Goal: Check status: Check status

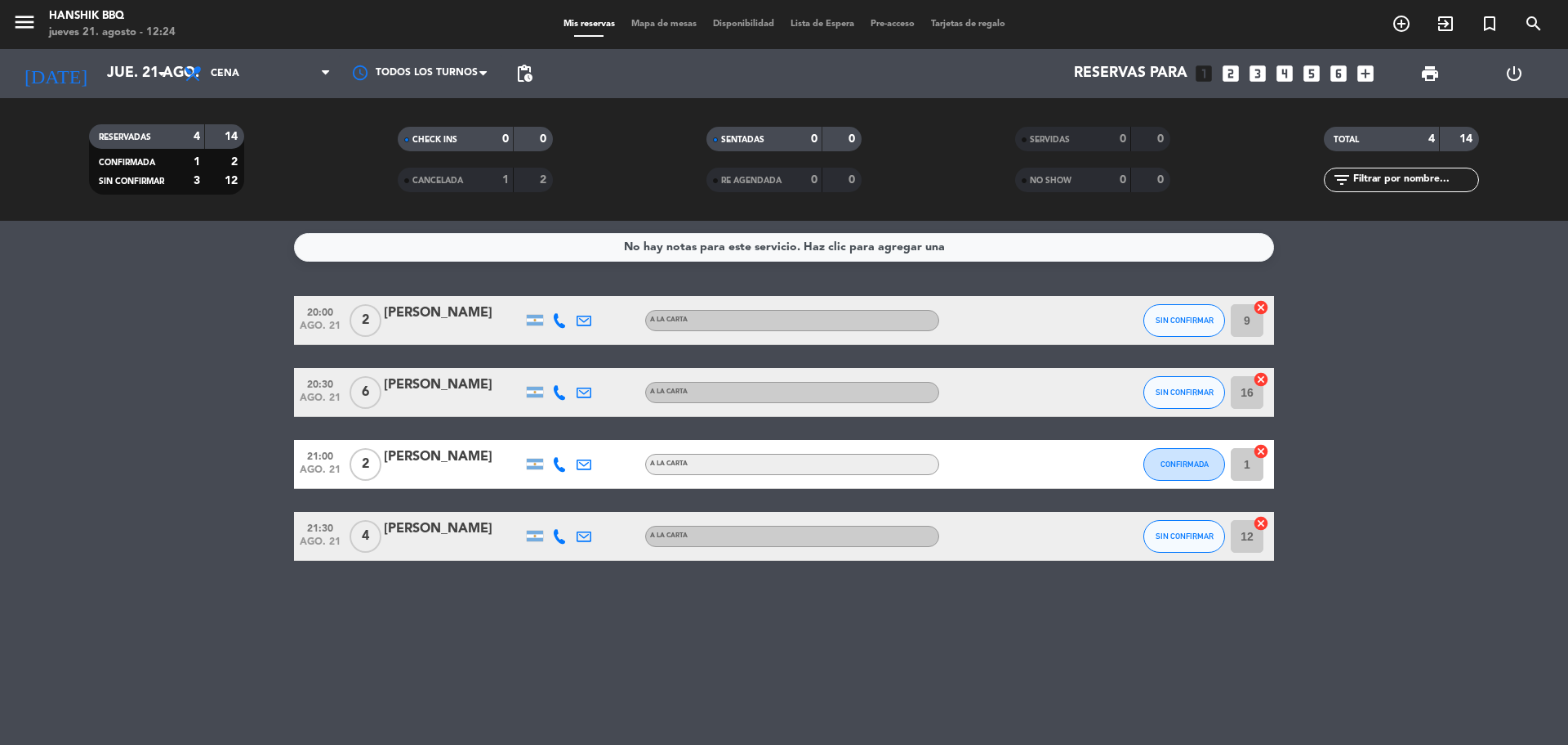
click at [173, 414] on bookings-row "20:00 ago. 21 2 [PERSON_NAME] A [PERSON_NAME] SIN CONFIRMAR 9 cancel 20:30 ago.…" at bounding box center [784, 428] width 1568 height 264
click at [109, 66] on input "jue. 21 ago." at bounding box center [194, 74] width 190 height 32
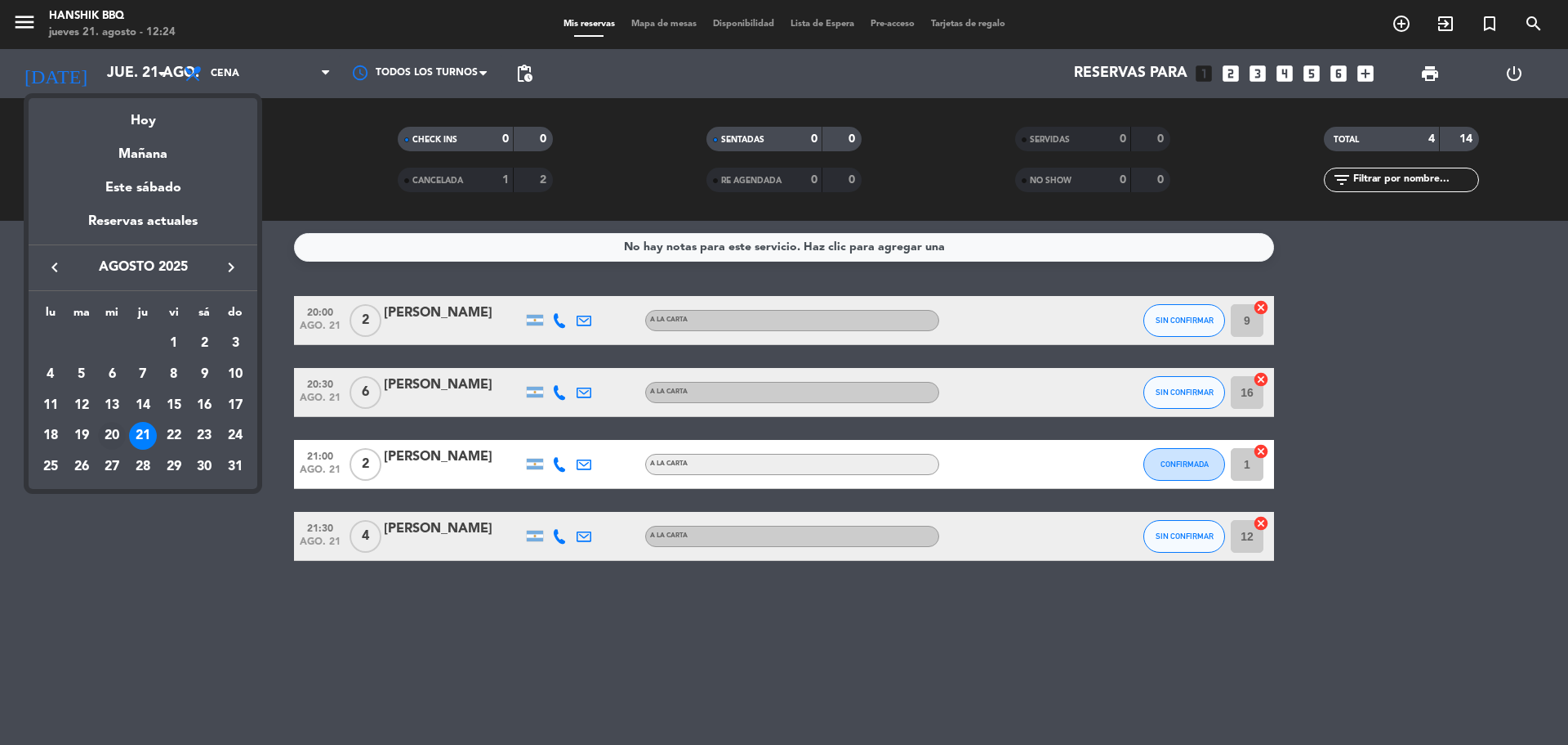
click at [108, 430] on div "20" at bounding box center [111, 435] width 28 height 28
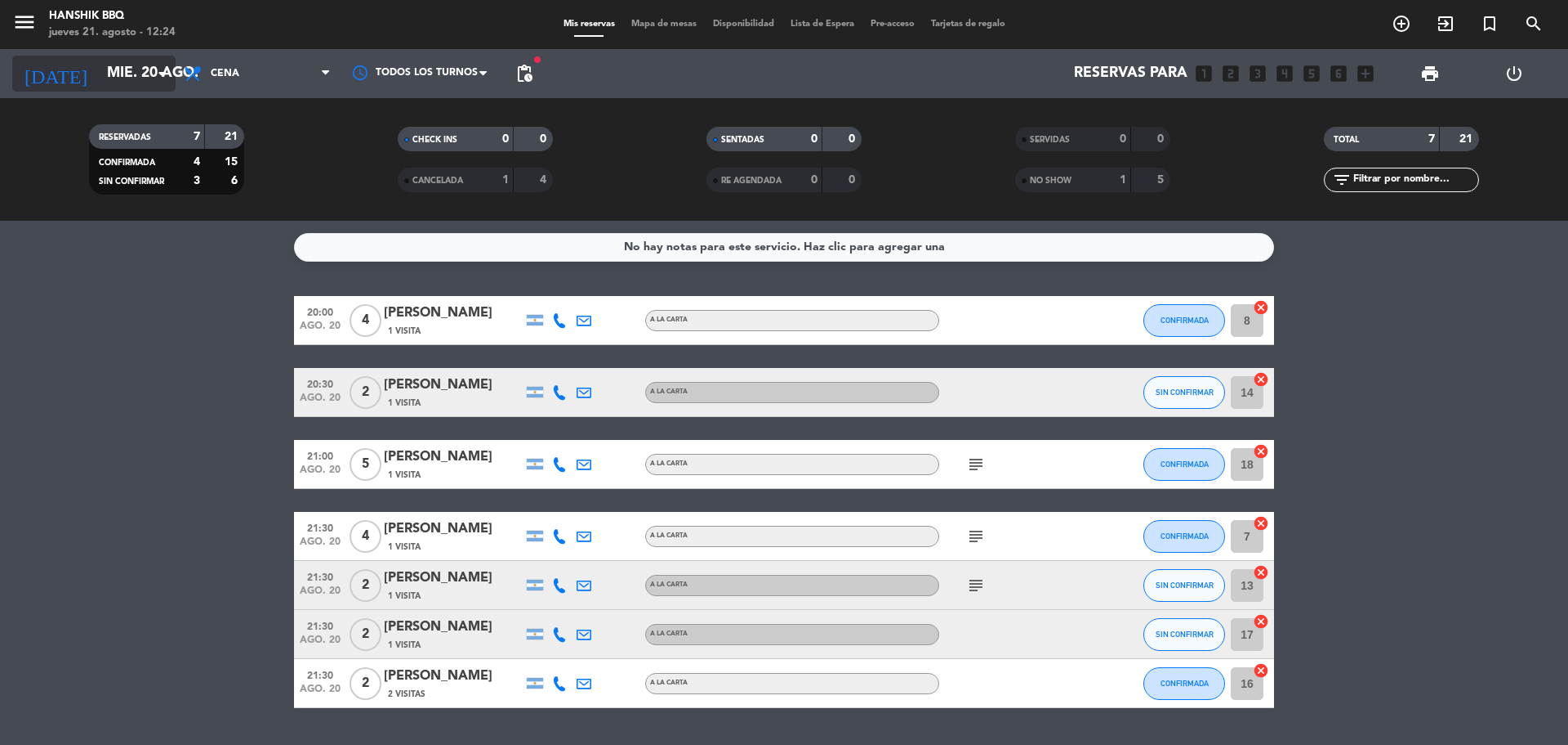
click at [113, 77] on input "mié. 20 ago." at bounding box center [194, 74] width 190 height 32
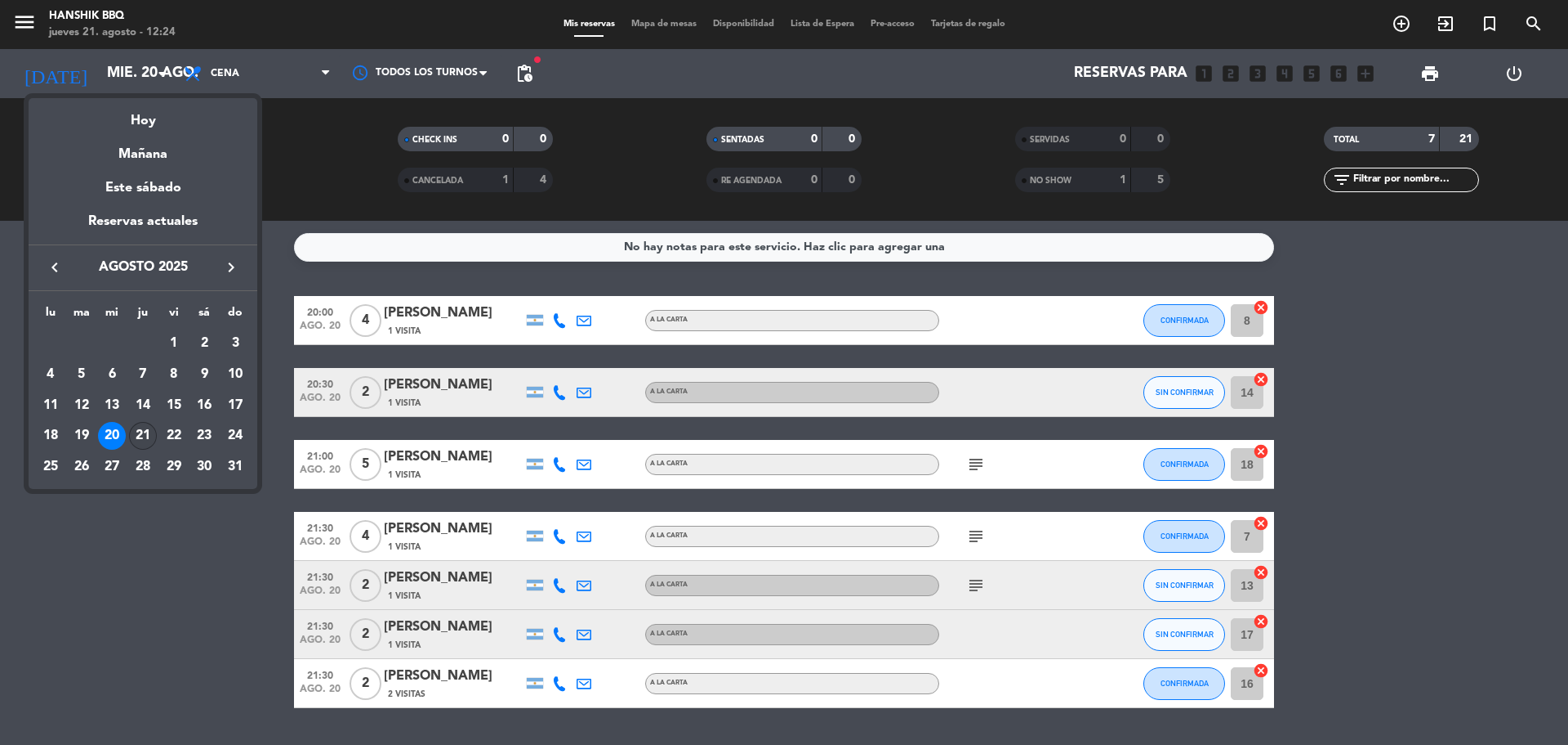
click at [143, 431] on div "21" at bounding box center [142, 435] width 28 height 28
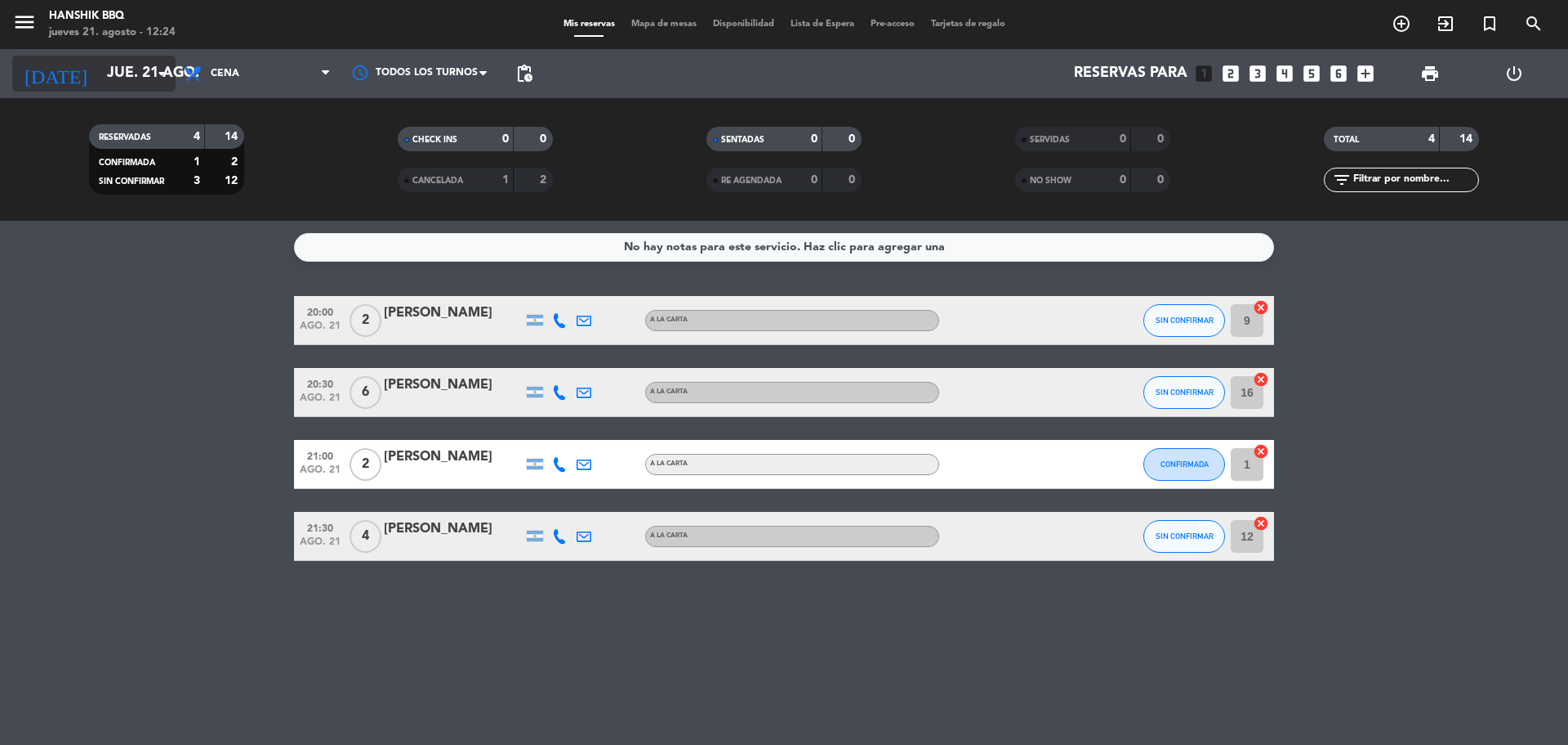
click at [121, 70] on input "jue. 21 ago." at bounding box center [194, 74] width 190 height 32
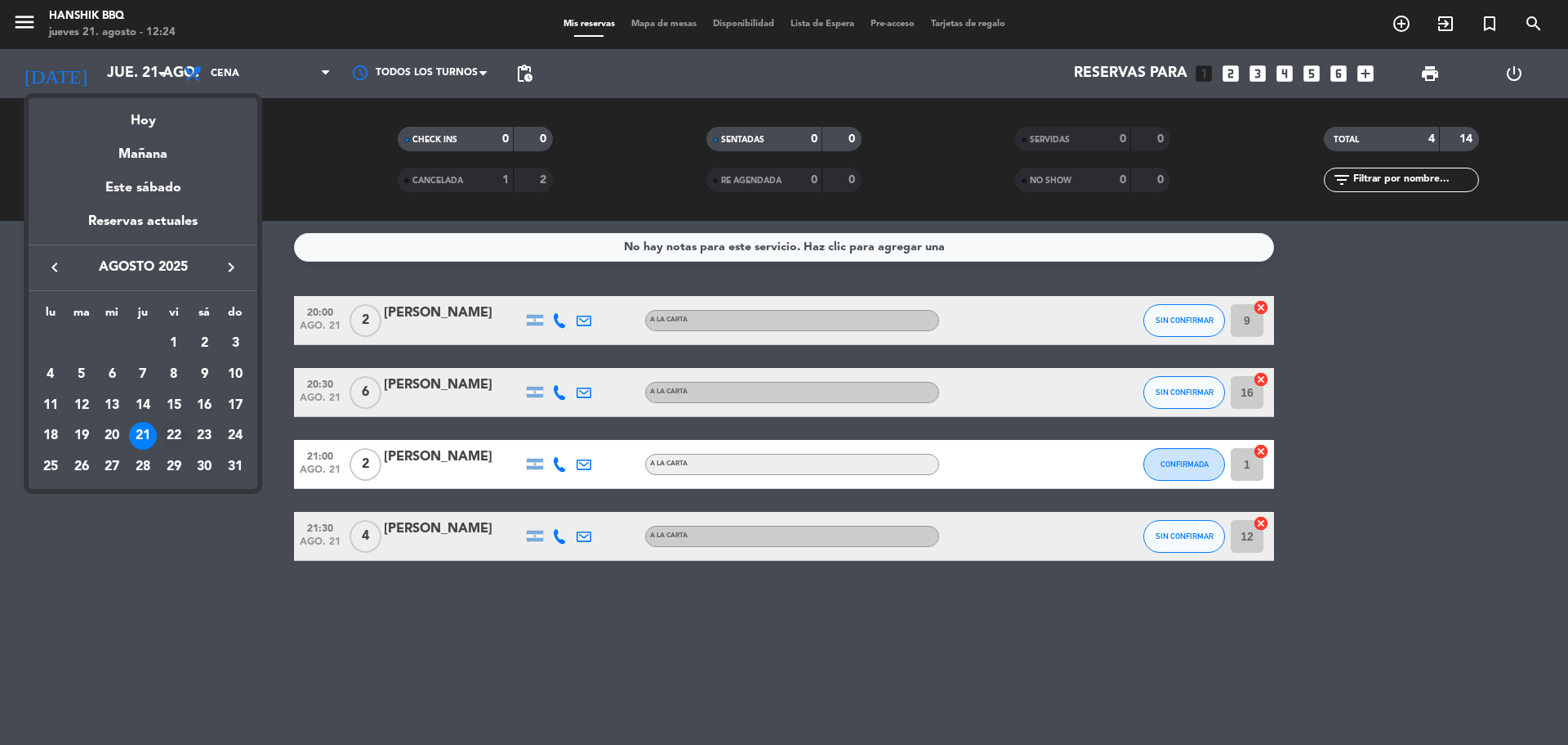
click at [177, 425] on div "22" at bounding box center [174, 435] width 28 height 28
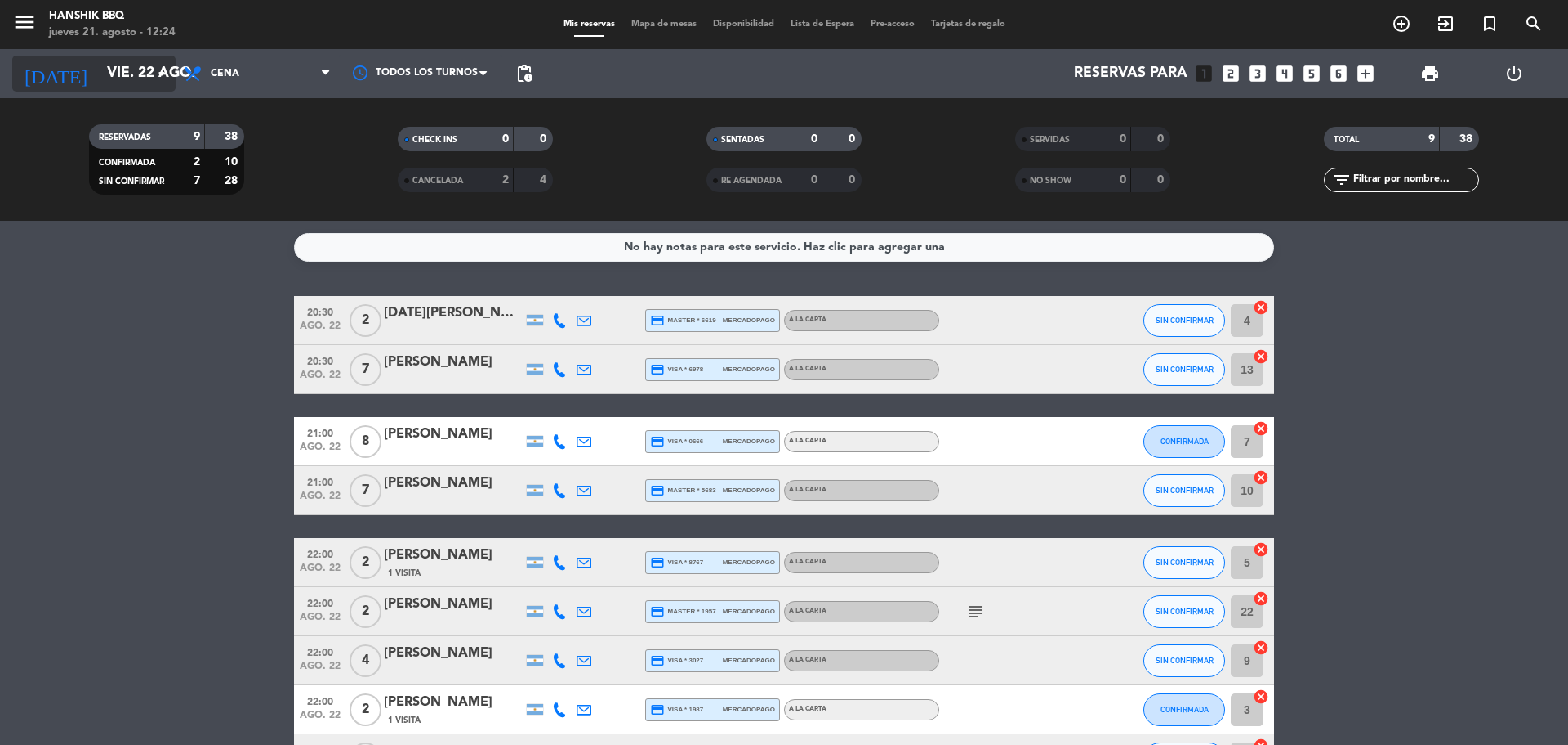
click at [111, 65] on input "vie. 22 ago." at bounding box center [194, 74] width 190 height 32
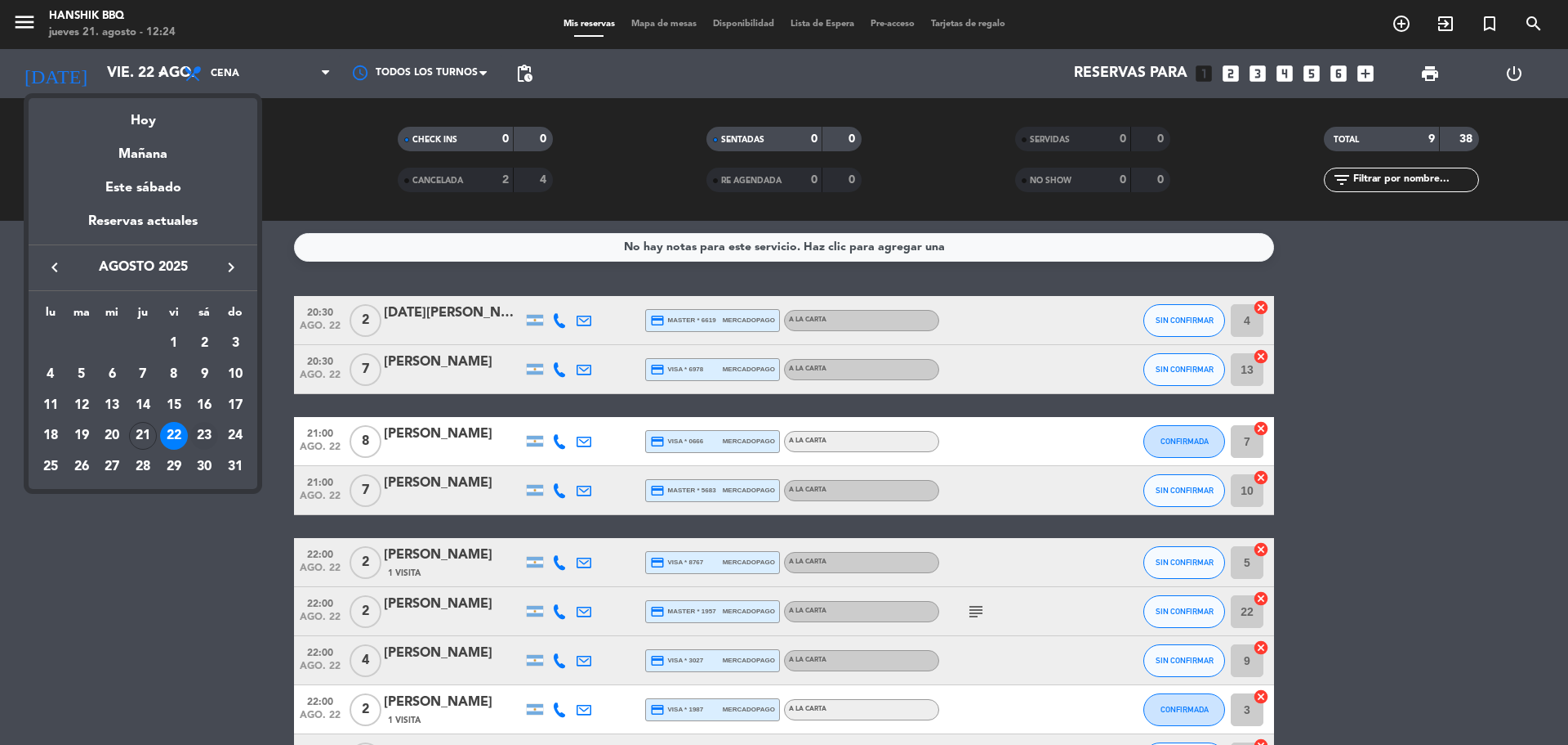
click at [204, 434] on div "23" at bounding box center [203, 435] width 28 height 28
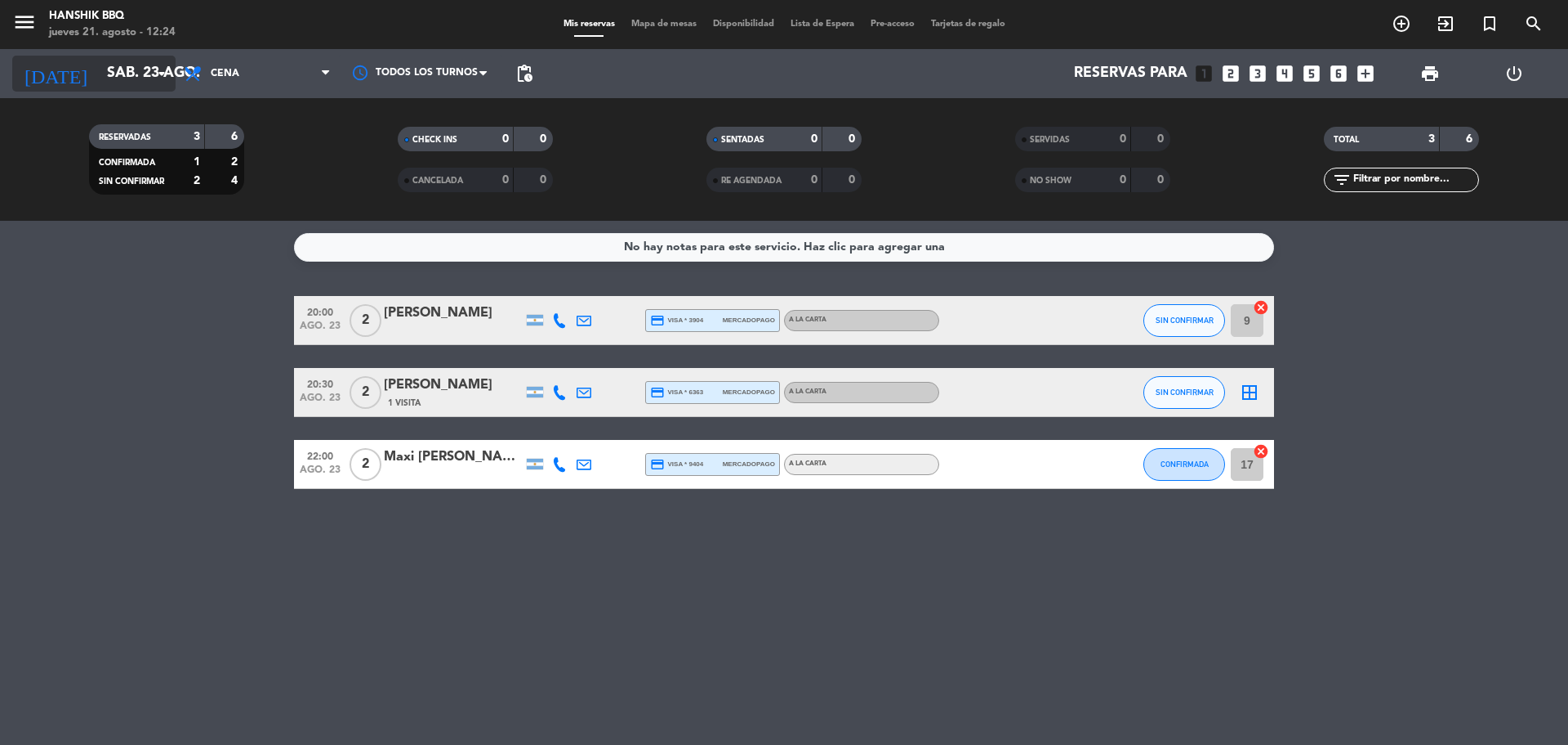
click at [130, 70] on input "sáb. 23 ago." at bounding box center [194, 74] width 190 height 32
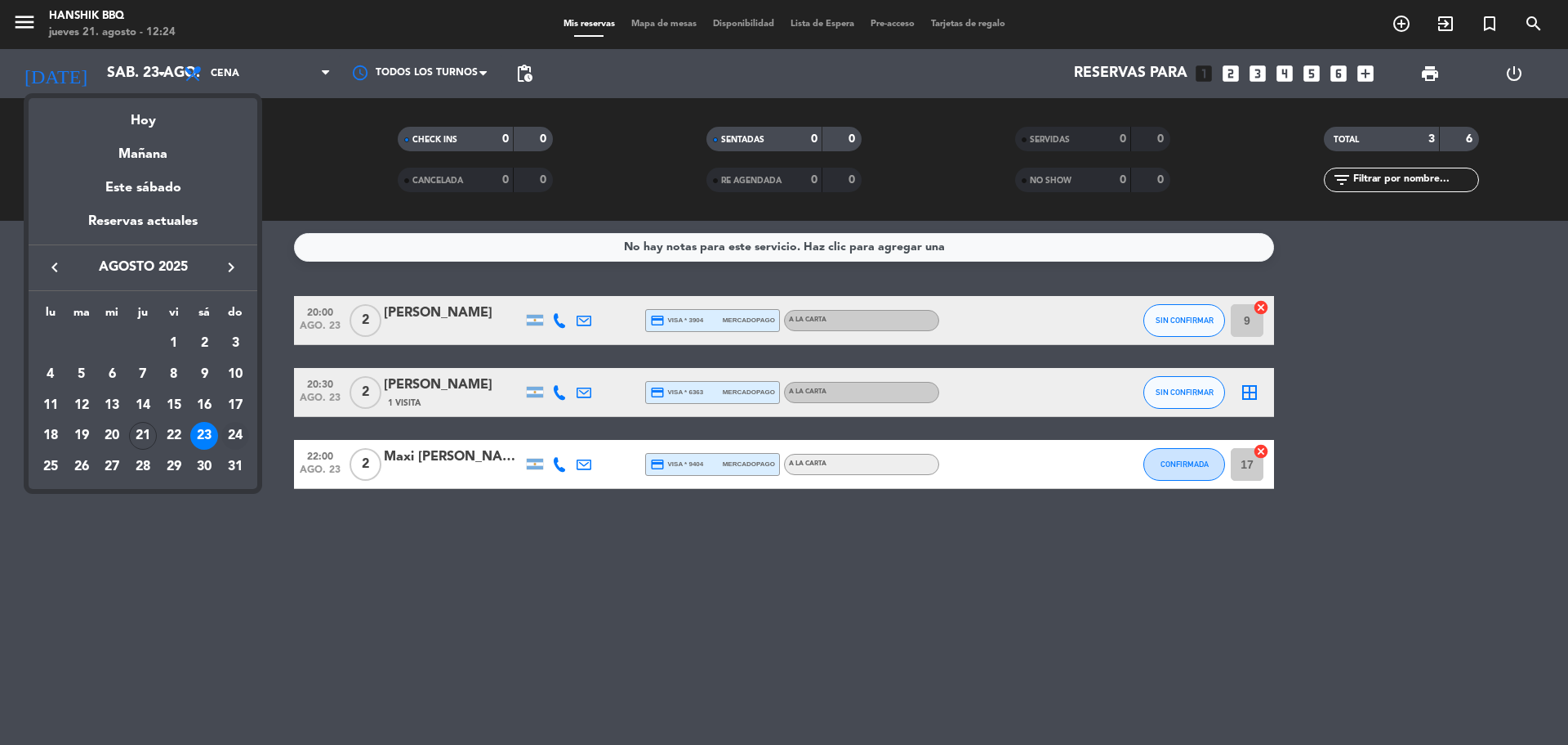
click at [236, 432] on div "24" at bounding box center [235, 435] width 28 height 28
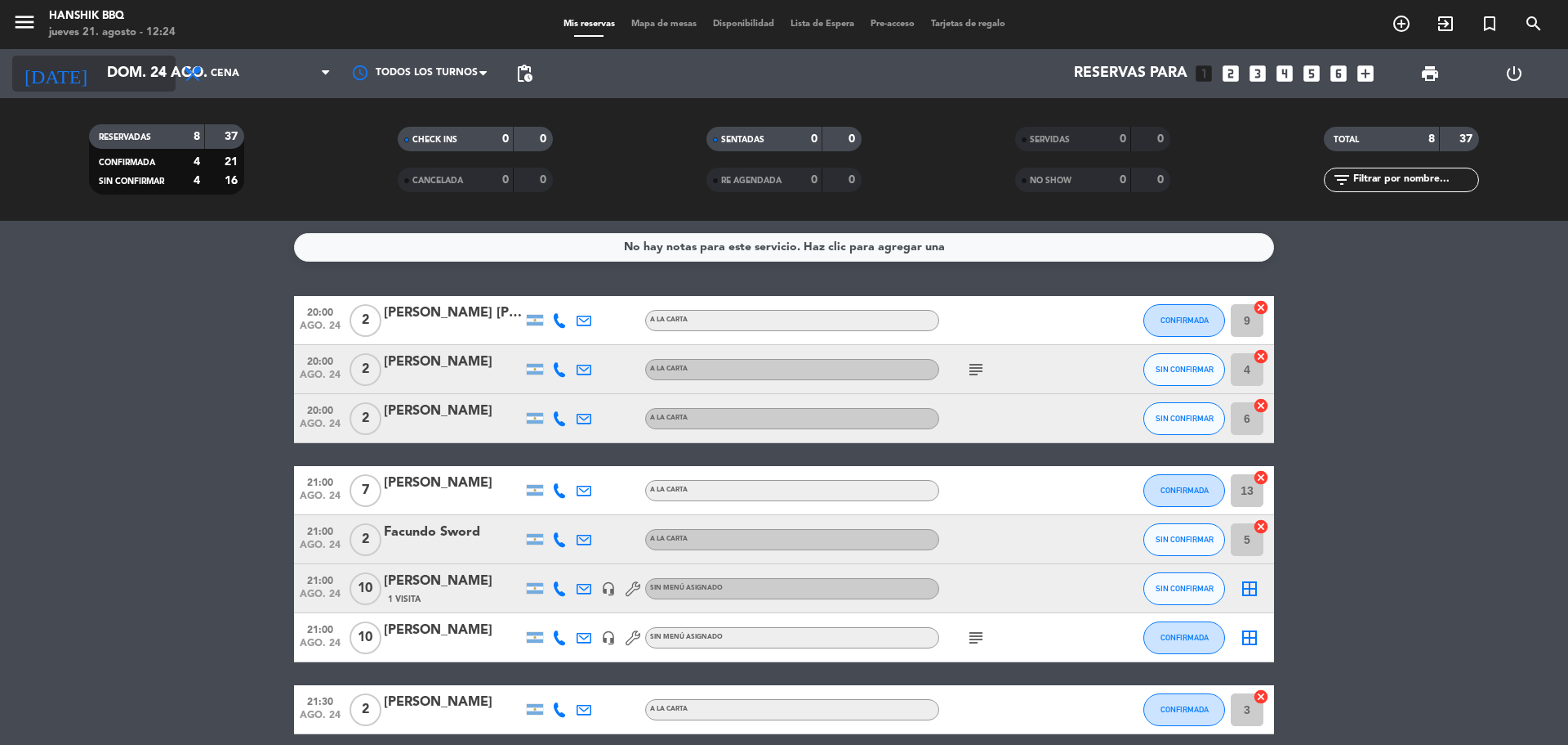
click at [125, 79] on input "dom. 24 ago." at bounding box center [194, 74] width 190 height 32
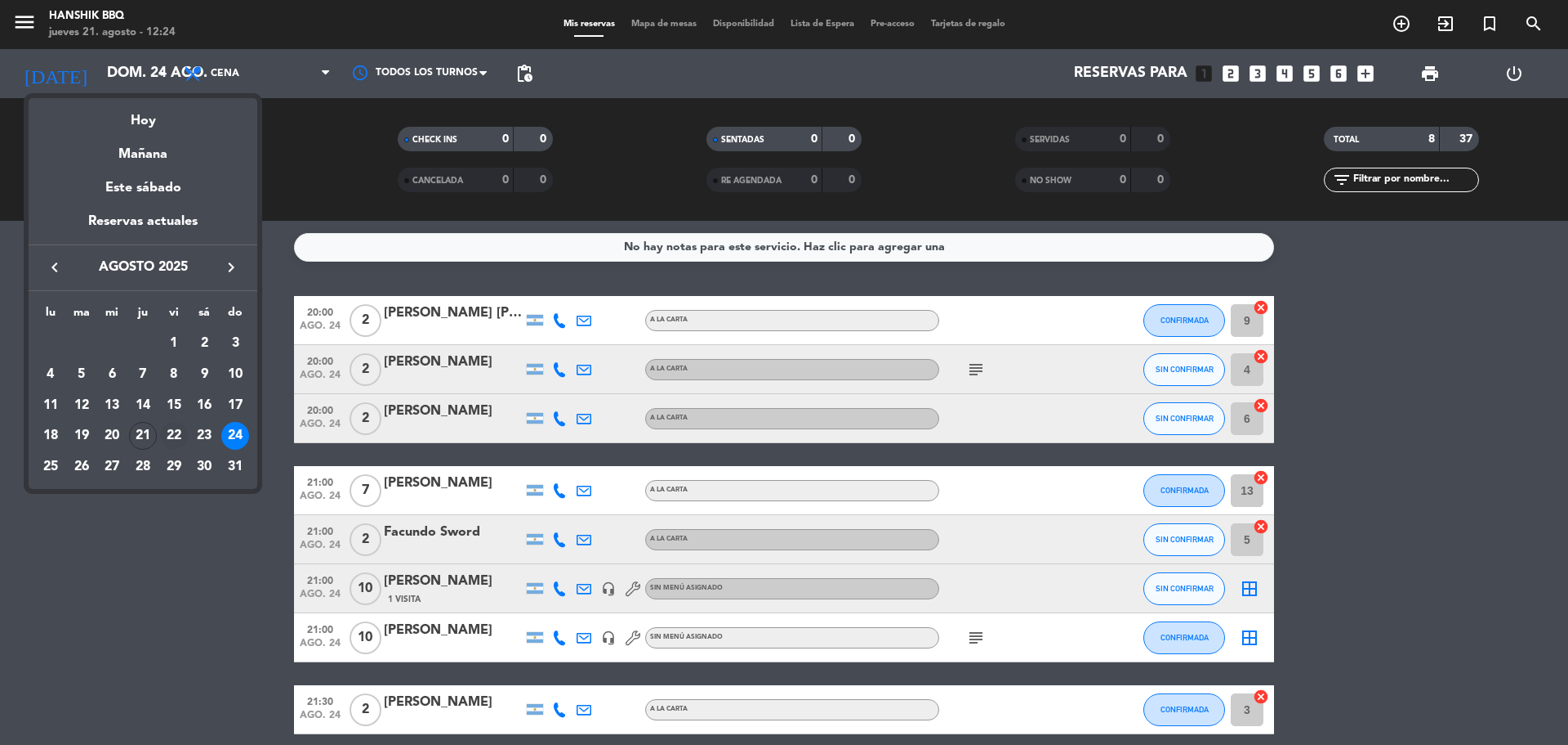
click at [169, 432] on div "22" at bounding box center [174, 435] width 28 height 28
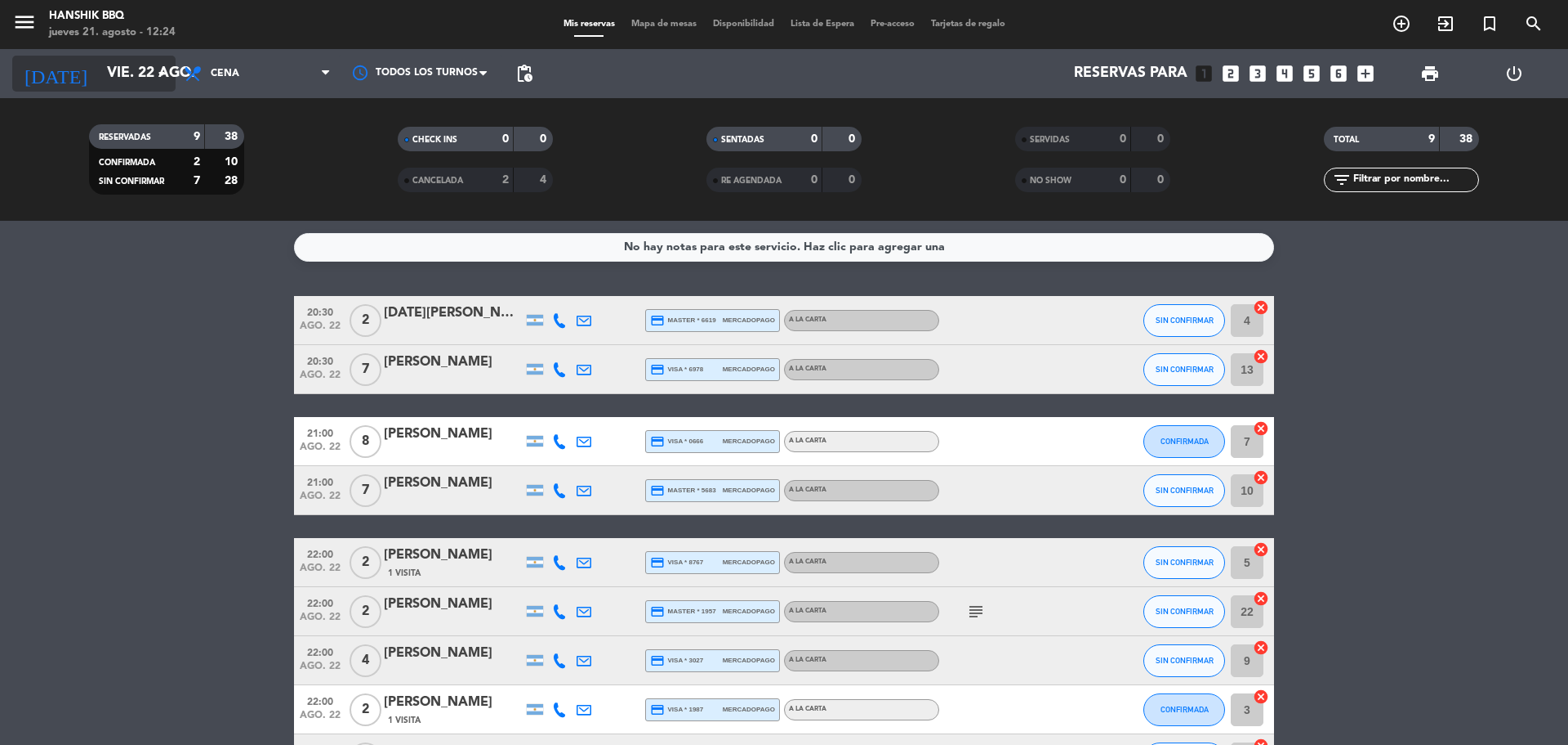
click at [105, 68] on input "vie. 22 ago." at bounding box center [194, 74] width 190 height 32
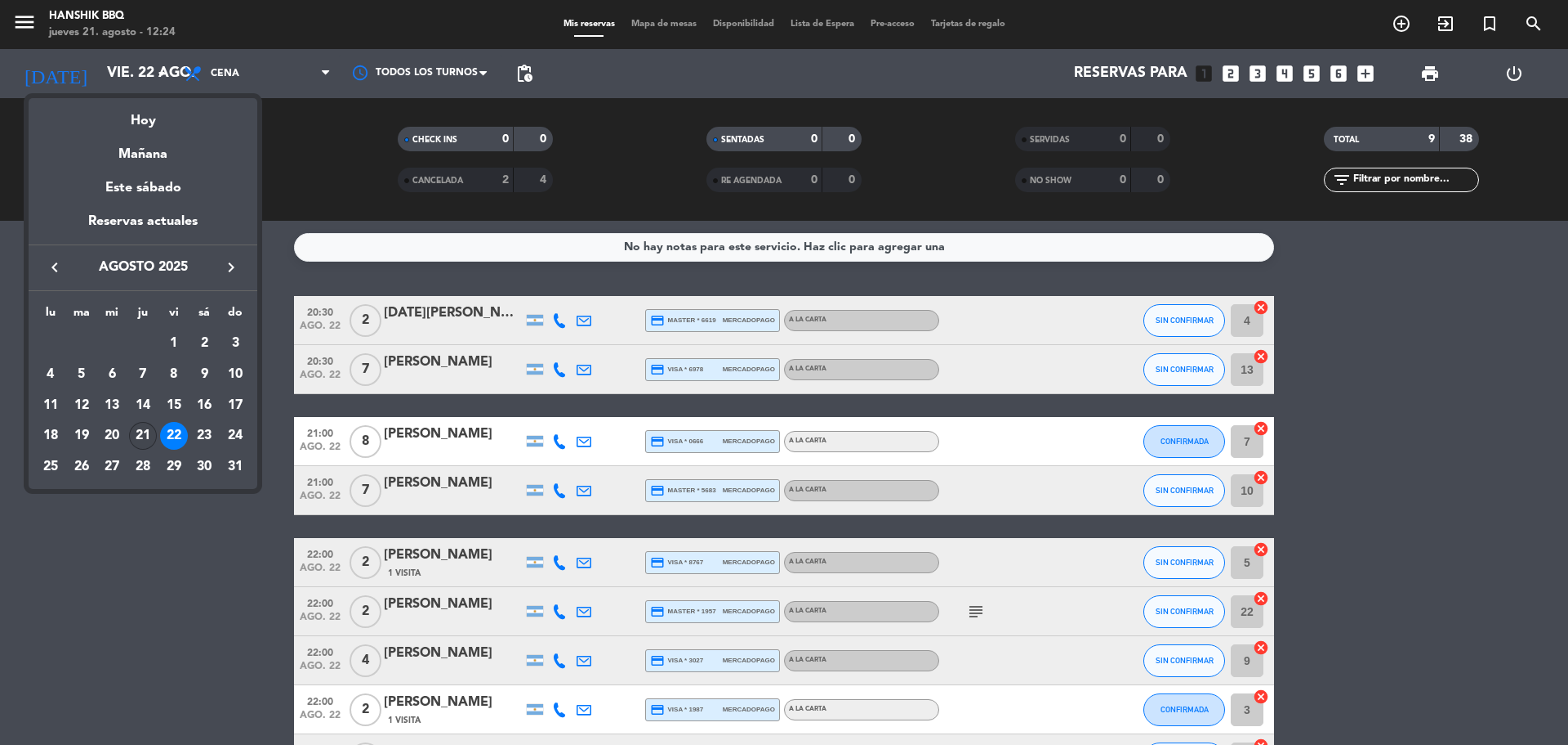
click at [136, 433] on div "21" at bounding box center [142, 435] width 28 height 28
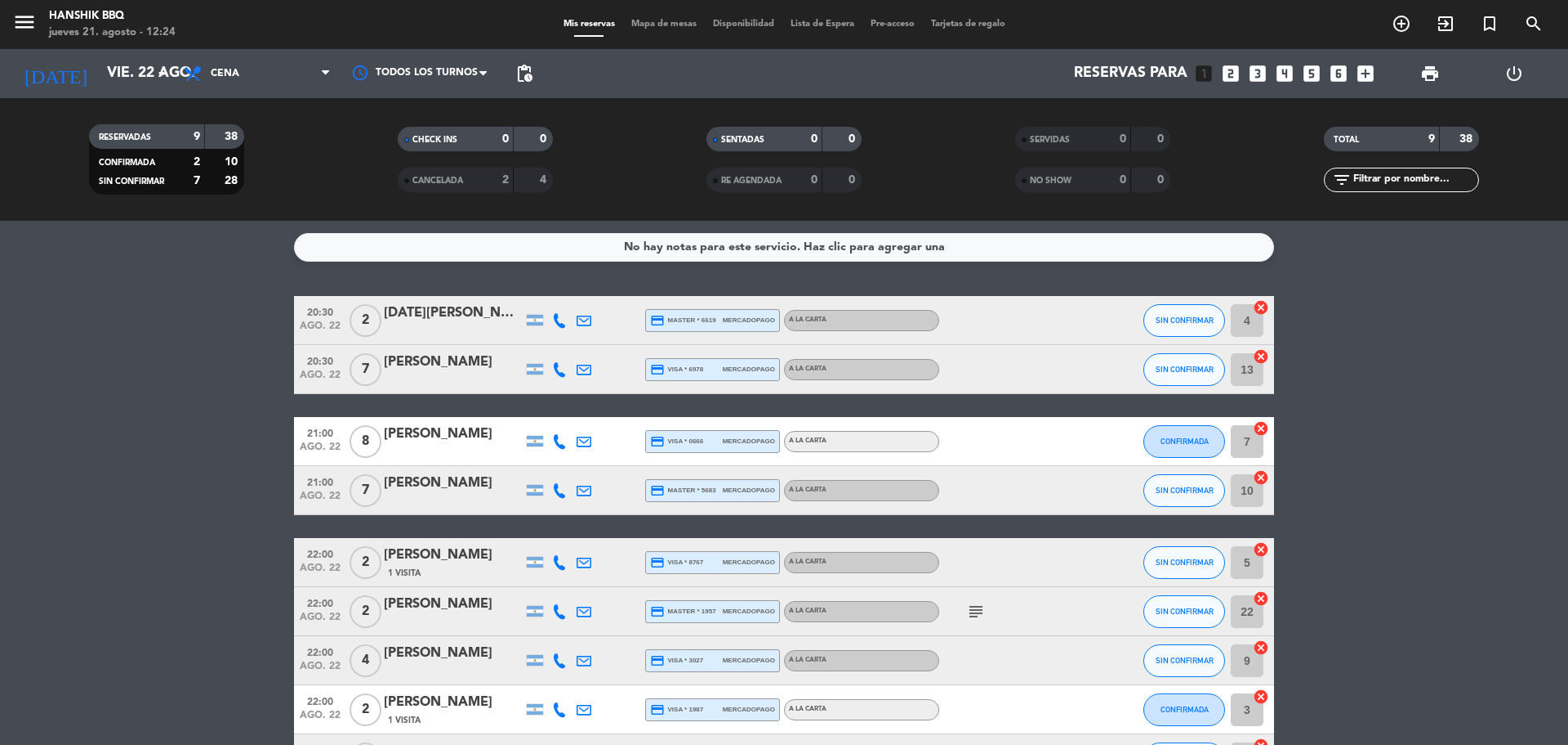
type input "jue. 21 ago."
drag, startPoint x: 243, startPoint y: 495, endPoint x: 256, endPoint y: 430, distance: 66.3
click at [244, 491] on bookings-row "20:30 ago. 22 2 [DATE][PERSON_NAME] credit_card master * 6619 mercadopago A LA …" at bounding box center [784, 539] width 1568 height 487
